Goal: Find specific page/section: Find specific page/section

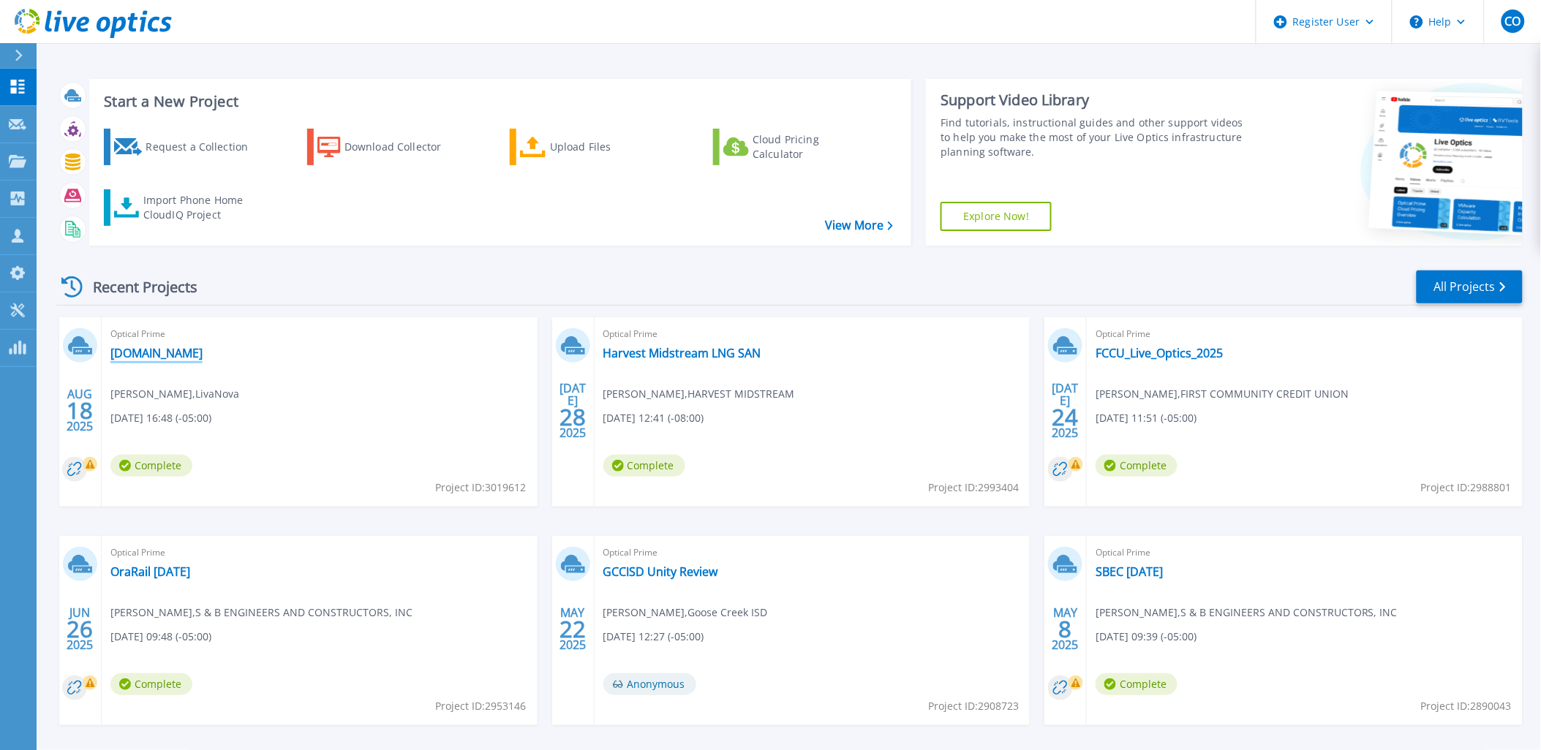
click at [203, 354] on link "us-aus-vxvcenter.livanova.com" at bounding box center [156, 353] width 92 height 15
click at [45, 166] on p "Projects" at bounding box center [57, 162] width 39 height 38
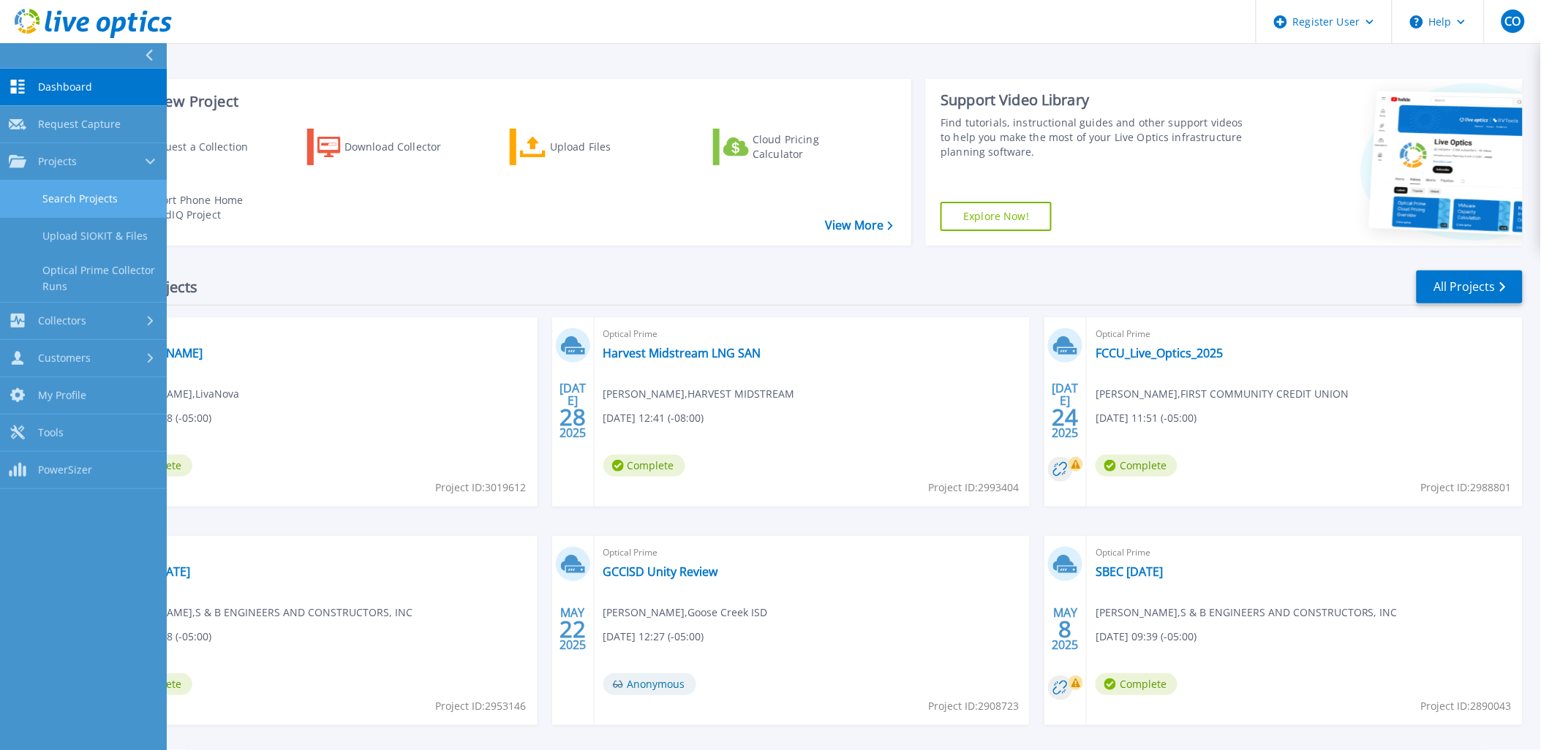
click at [80, 205] on link "Search Projects" at bounding box center [83, 199] width 167 height 37
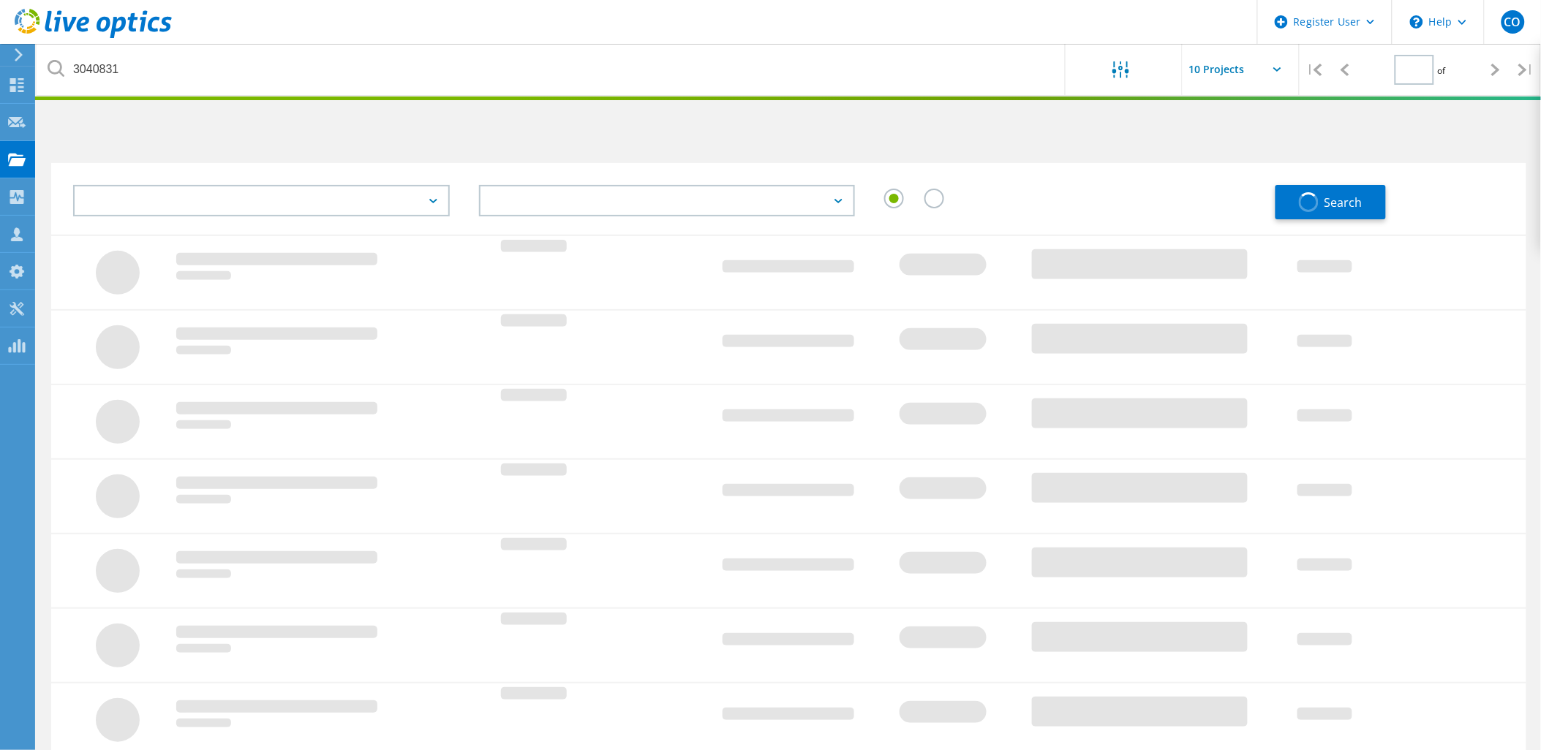
type input "1"
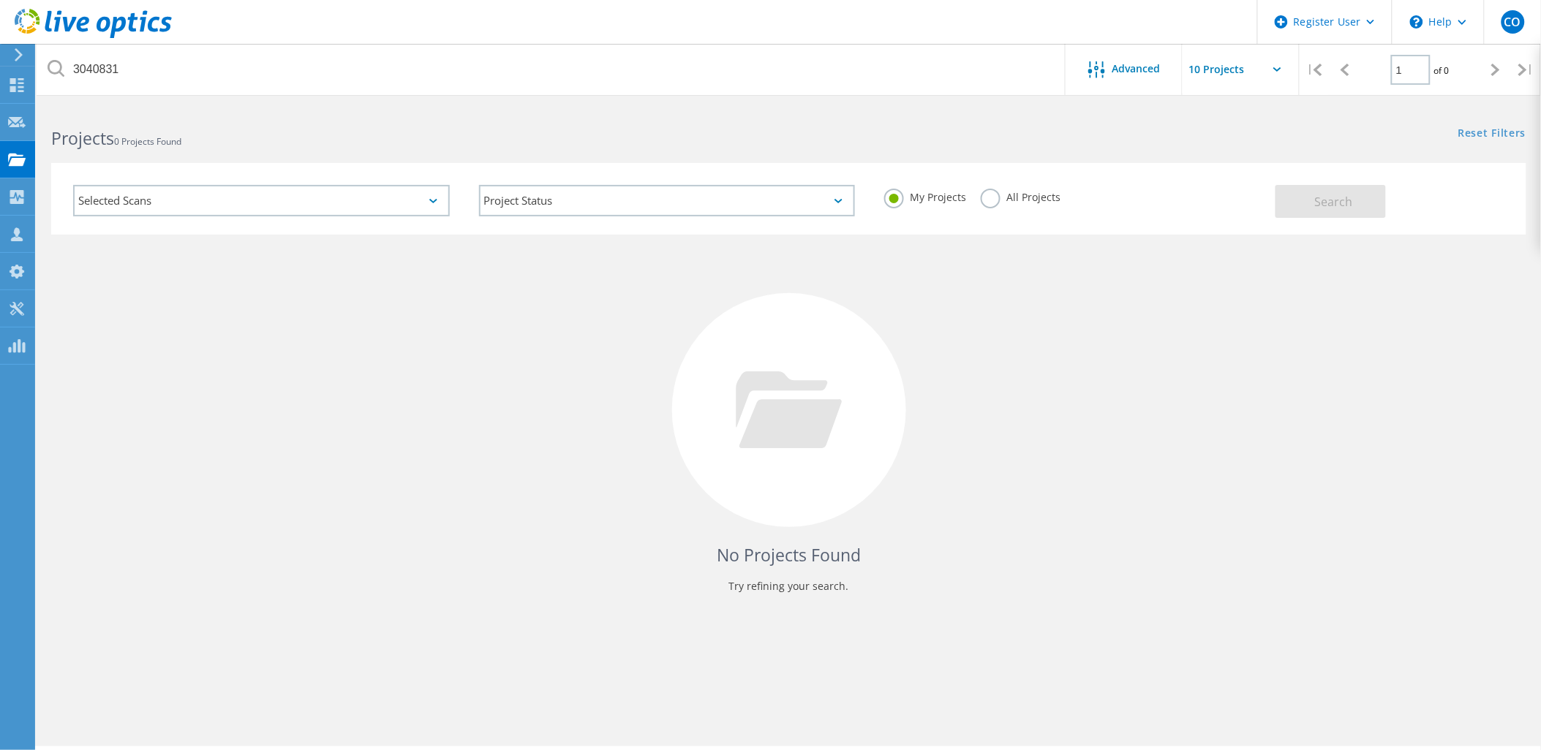
click at [984, 191] on label "All Projects" at bounding box center [1021, 196] width 80 height 14
click at [0, 0] on input "All Projects" at bounding box center [0, 0] width 0 height 0
click at [1325, 207] on span "Search" at bounding box center [1334, 202] width 38 height 16
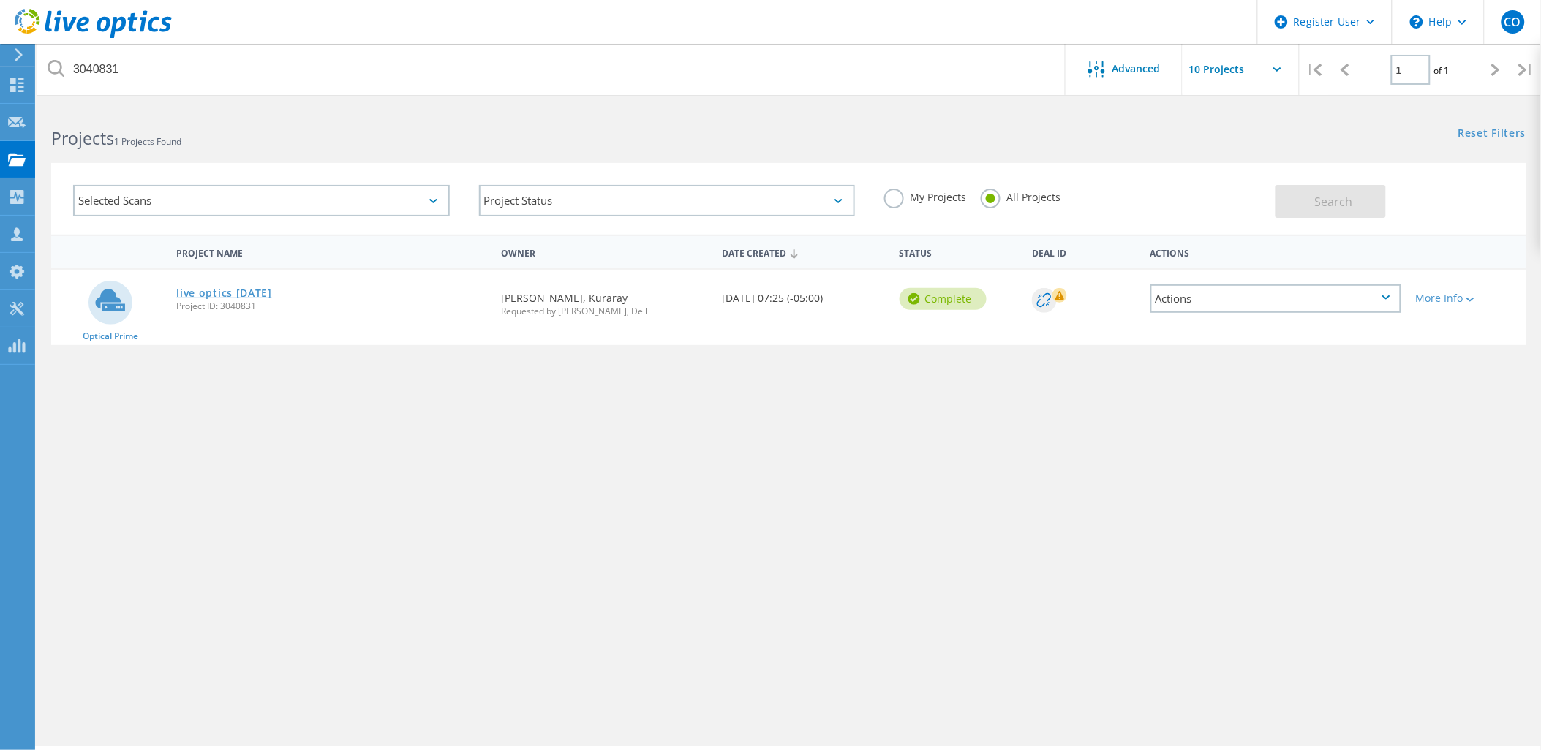
click at [218, 288] on link "live optics [DATE]" at bounding box center [224, 293] width 96 height 10
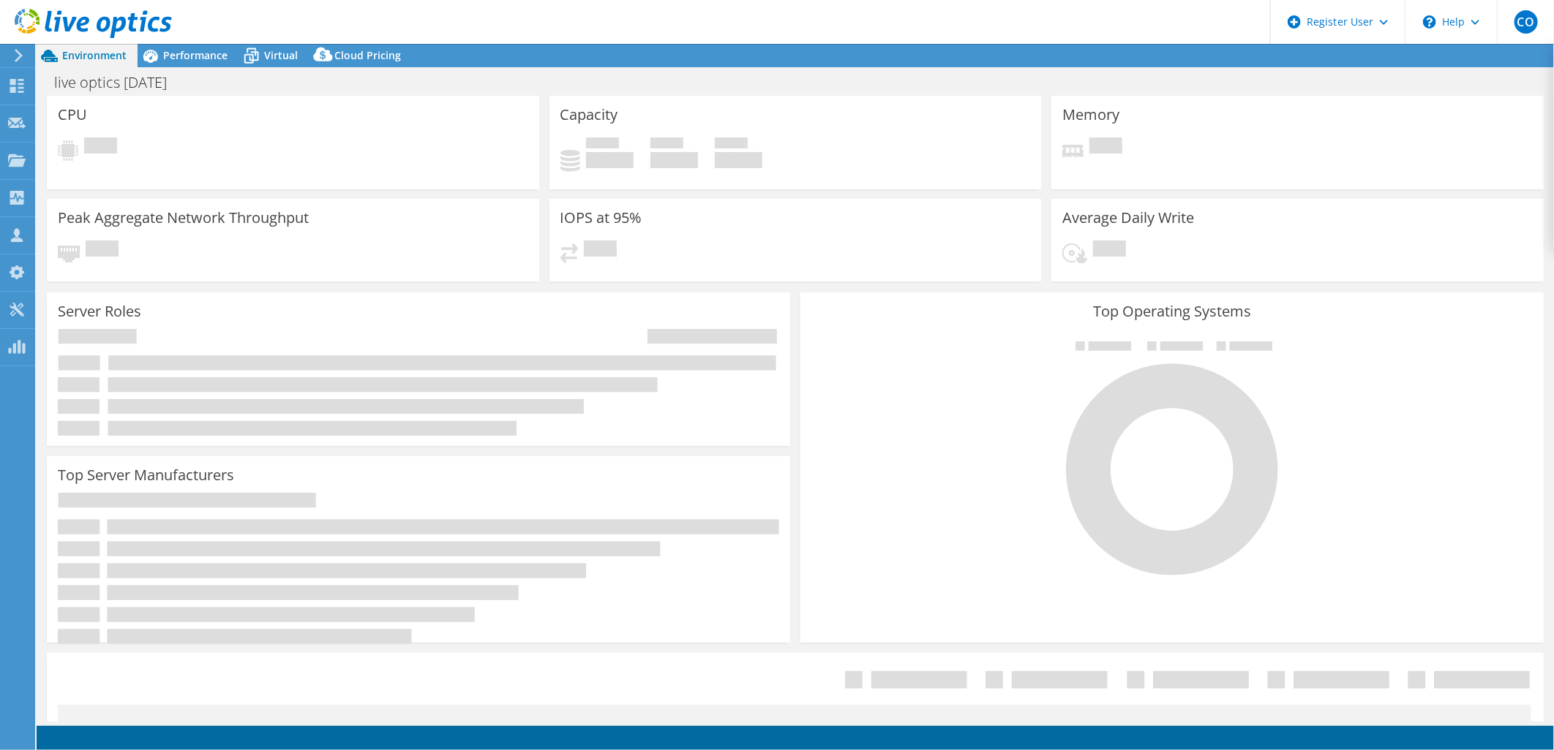
select select "USD"
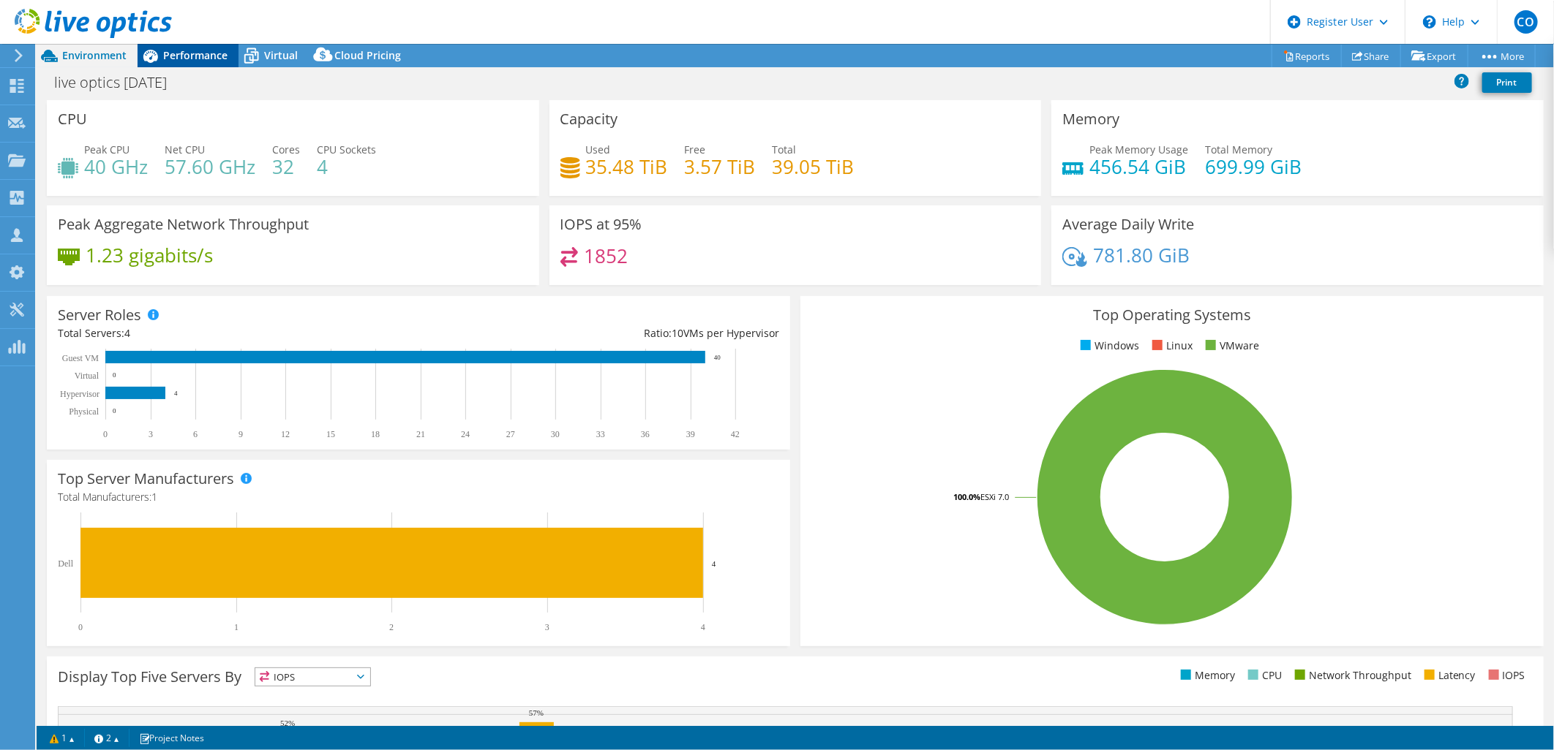
click at [220, 57] on span "Performance" at bounding box center [195, 55] width 64 height 14
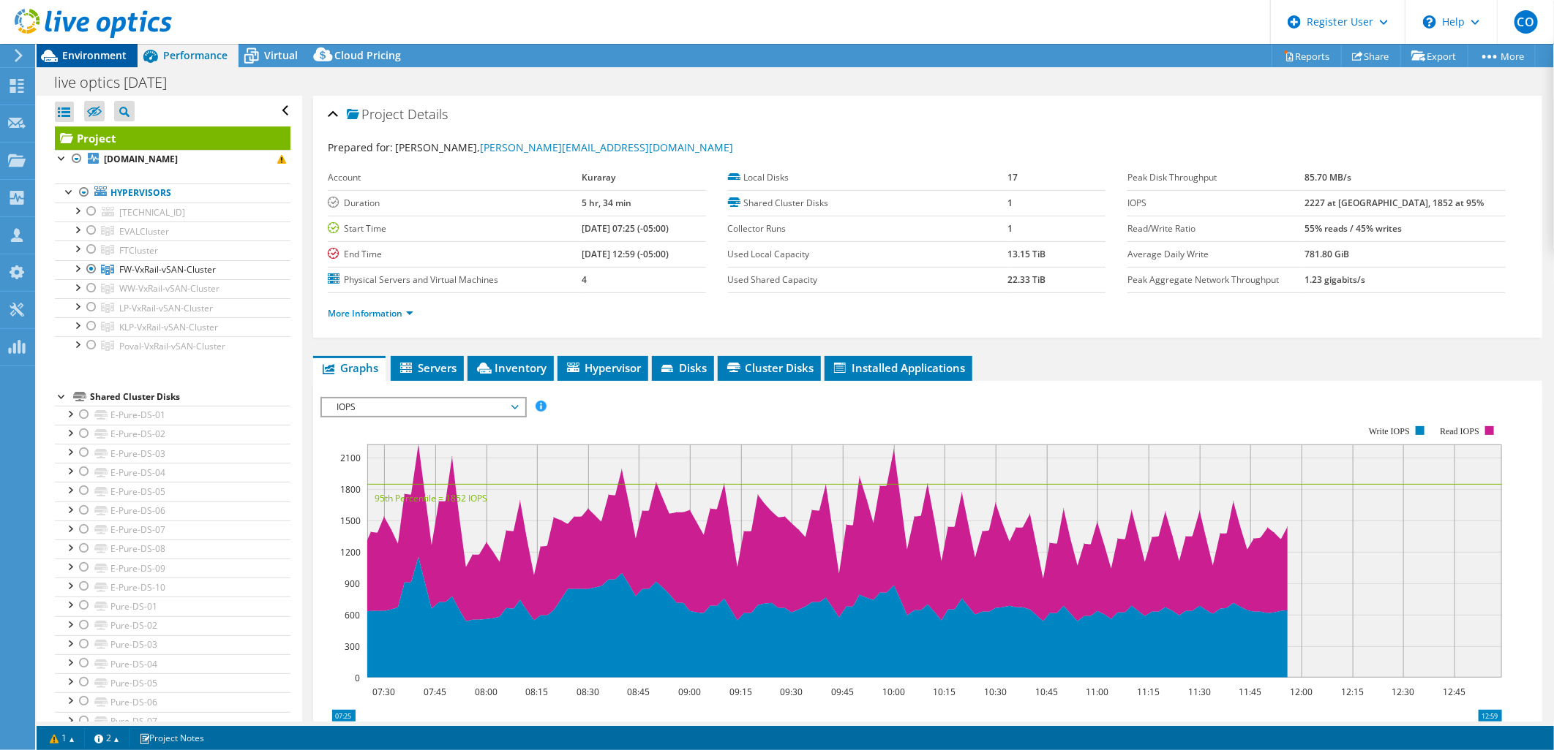
click at [111, 56] on span "Environment" at bounding box center [94, 55] width 64 height 14
